Goal: Navigation & Orientation: Find specific page/section

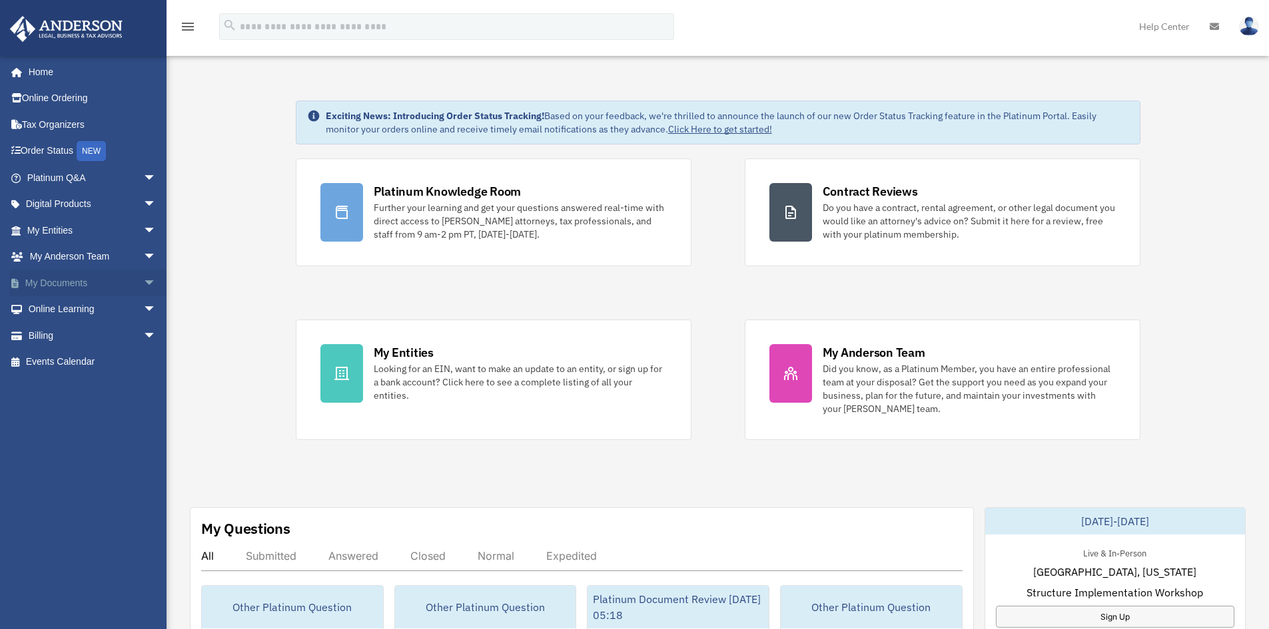
click at [143, 281] on span "arrow_drop_down" at bounding box center [156, 283] width 27 height 27
click at [143, 415] on span "arrow_drop_down" at bounding box center [156, 415] width 27 height 27
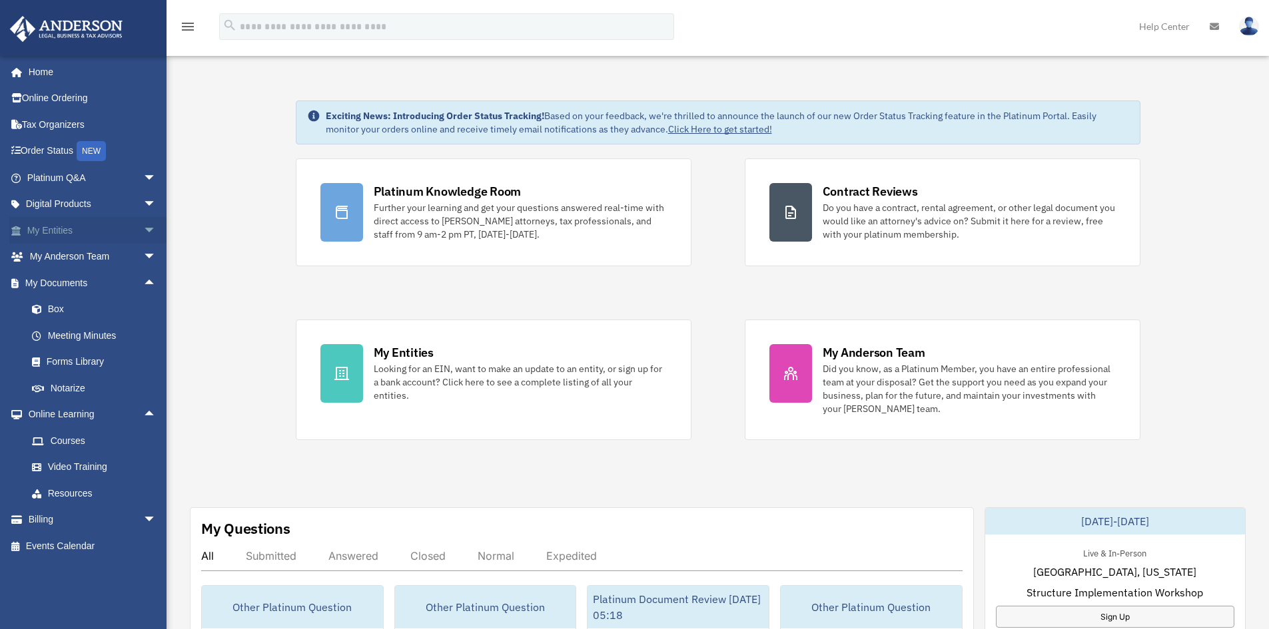
click at [143, 230] on span "arrow_drop_down" at bounding box center [156, 230] width 27 height 27
click at [79, 260] on link "Overview" at bounding box center [98, 257] width 158 height 27
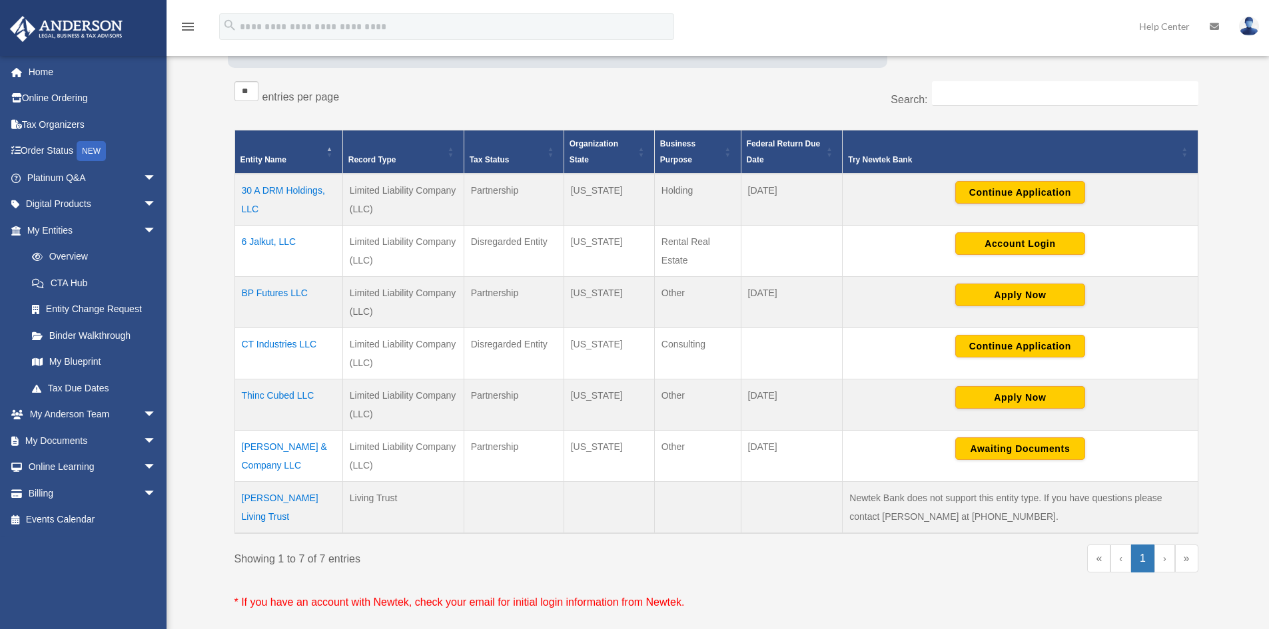
scroll to position [266, 0]
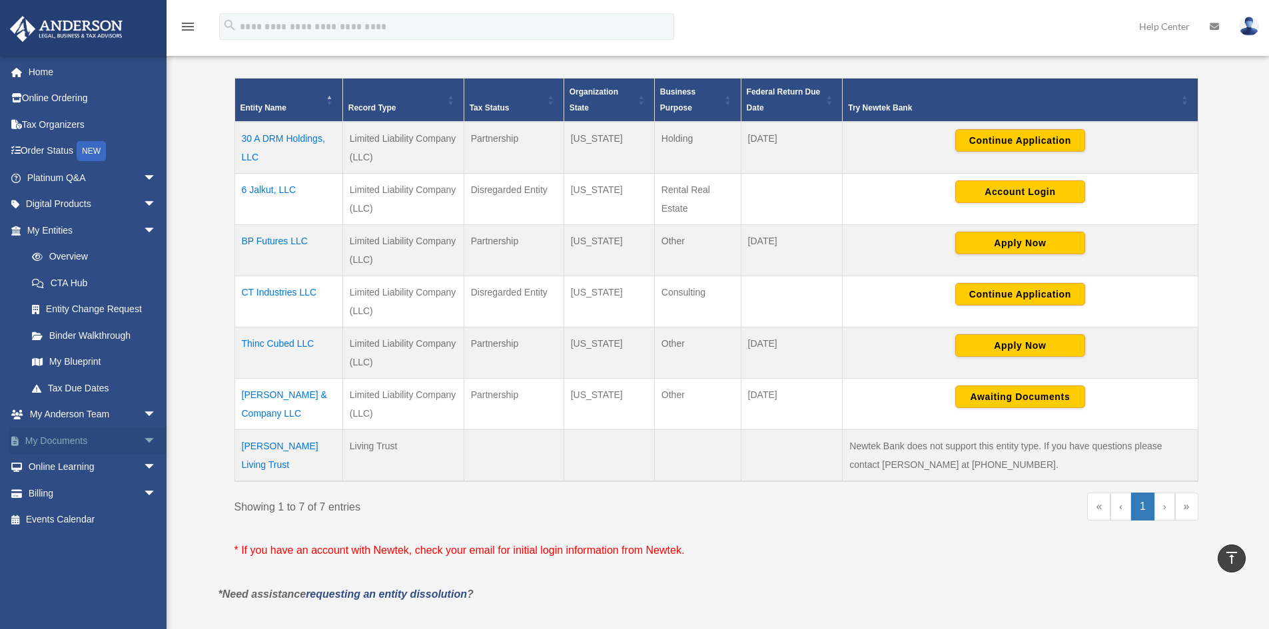
click at [143, 438] on span "arrow_drop_down" at bounding box center [156, 441] width 27 height 27
